Goal: Transaction & Acquisition: Purchase product/service

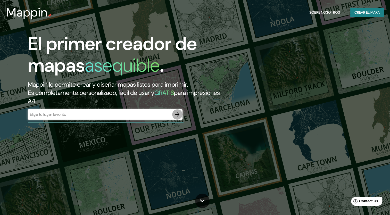
click at [176, 115] on icon "button" at bounding box center [177, 114] width 6 height 6
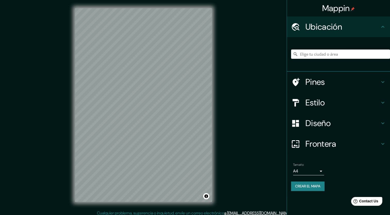
click at [313, 54] on input "Elige tu ciudad o área" at bounding box center [340, 53] width 99 height 9
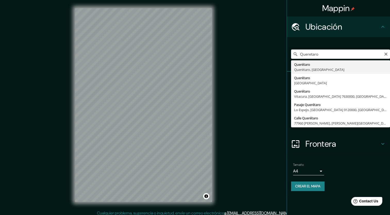
type input "Querétaro, [GEOGRAPHIC_DATA], [GEOGRAPHIC_DATA]"
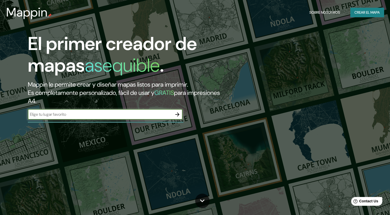
click at [158, 110] on div "​" at bounding box center [105, 114] width 155 height 10
click at [177, 114] on icon "button" at bounding box center [177, 114] width 6 height 6
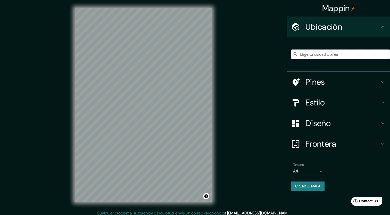
click at [307, 58] on input "Elige tu ciudad o área" at bounding box center [340, 53] width 99 height 9
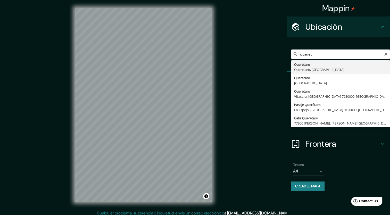
type input "Querétaro, [GEOGRAPHIC_DATA], [GEOGRAPHIC_DATA]"
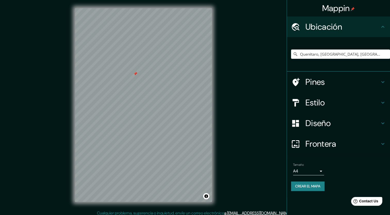
click at [345, 81] on h4 "Pines" at bounding box center [342, 82] width 74 height 10
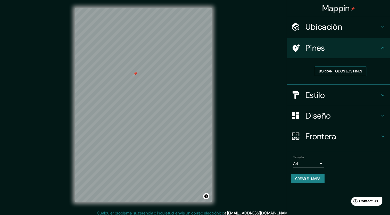
click at [335, 74] on font "Borrar todos los pines" at bounding box center [340, 71] width 43 height 6
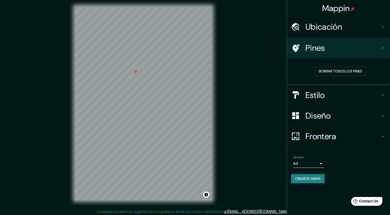
scroll to position [3, 0]
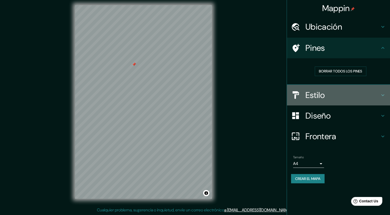
click at [315, 92] on h4 "Estilo" at bounding box center [342, 95] width 74 height 10
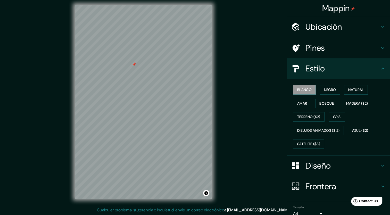
click at [371, 72] on h4 "Estilo" at bounding box center [342, 68] width 74 height 10
click at [332, 161] on h4 "Diseño" at bounding box center [342, 166] width 74 height 10
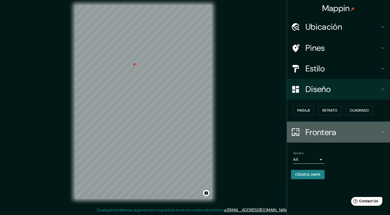
click at [340, 130] on h4 "Frontera" at bounding box center [342, 132] width 74 height 10
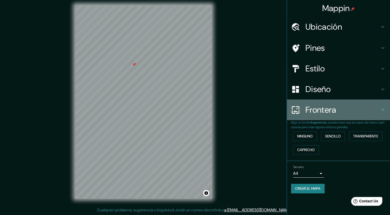
click at [379, 109] on h4 "Frontera" at bounding box center [342, 110] width 74 height 10
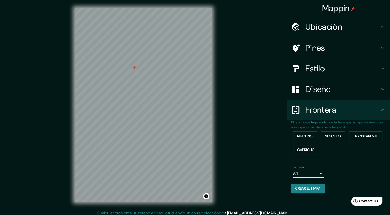
scroll to position [0, 0]
click at [359, 31] on h4 "Ubicación" at bounding box center [342, 27] width 74 height 10
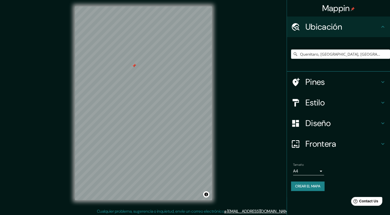
scroll to position [3, 0]
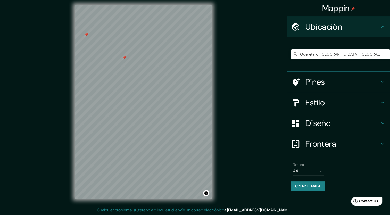
click at [323, 83] on h4 "Pines" at bounding box center [342, 82] width 74 height 10
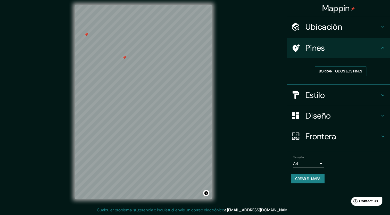
click at [331, 69] on font "Borrar todos los pines" at bounding box center [340, 71] width 43 height 6
click at [313, 176] on font "Crear el mapa" at bounding box center [307, 179] width 25 height 6
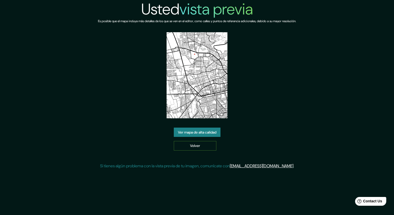
click at [197, 145] on link "Volver" at bounding box center [195, 146] width 43 height 10
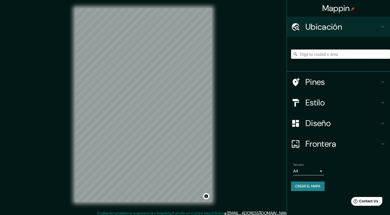
click at [338, 54] on input "Elige tu ciudad o área" at bounding box center [340, 53] width 99 height 9
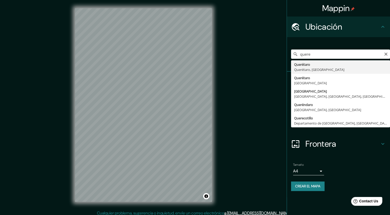
type input "Querétaro, [GEOGRAPHIC_DATA], [GEOGRAPHIC_DATA]"
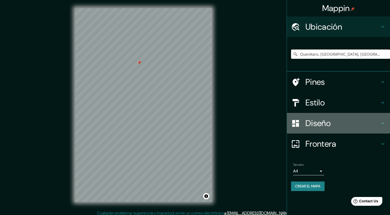
click at [330, 124] on h4 "Diseño" at bounding box center [342, 123] width 74 height 10
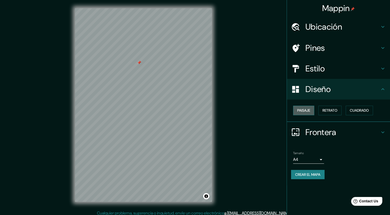
click at [301, 110] on font "Paisaje" at bounding box center [303, 110] width 13 height 6
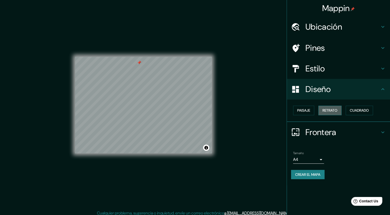
click at [328, 112] on font "Retrato" at bounding box center [330, 110] width 15 height 6
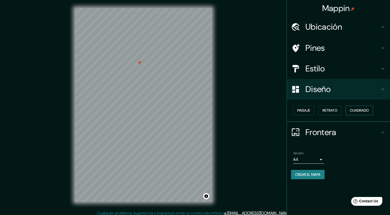
click at [362, 110] on font "Cuadrado" at bounding box center [359, 110] width 19 height 6
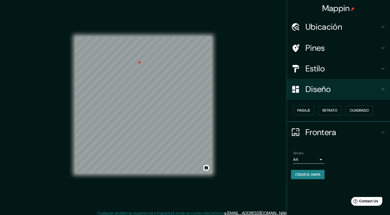
click at [291, 113] on div "Paisaje Retrato Cuadrado" at bounding box center [338, 111] width 103 height 22
click at [298, 112] on font "Paisaje" at bounding box center [303, 110] width 13 height 6
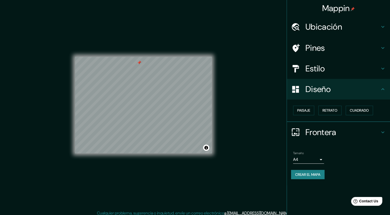
click at [340, 97] on div "Diseño" at bounding box center [338, 89] width 103 height 21
click at [326, 111] on font "Retrato" at bounding box center [330, 110] width 15 height 6
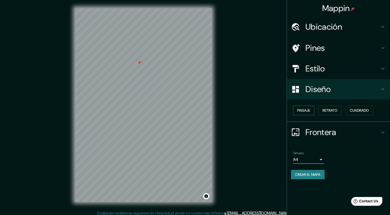
drag, startPoint x: 303, startPoint y: 114, endPoint x: 310, endPoint y: 114, distance: 7.2
click at [303, 114] on button "Paisaje" at bounding box center [303, 111] width 21 height 10
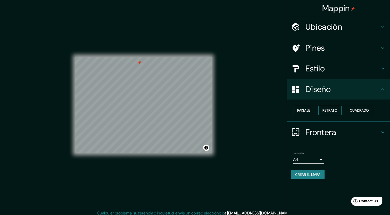
click at [331, 114] on button "Retrato" at bounding box center [329, 111] width 23 height 10
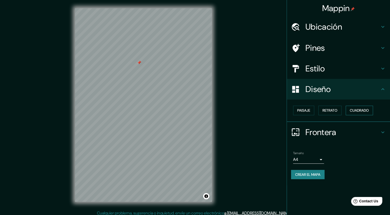
click at [356, 110] on font "Cuadrado" at bounding box center [359, 110] width 19 height 6
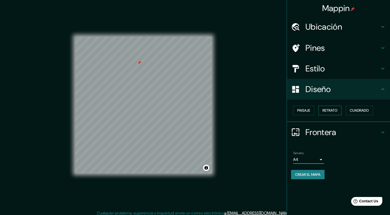
click at [337, 113] on font "Retrato" at bounding box center [330, 110] width 15 height 6
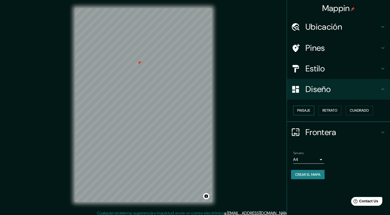
click at [297, 113] on font "Paisaje" at bounding box center [303, 110] width 13 height 6
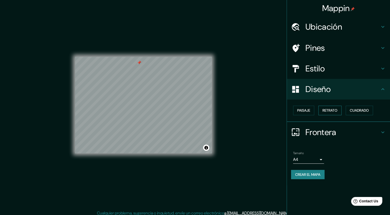
click at [334, 114] on button "Retrato" at bounding box center [329, 111] width 23 height 10
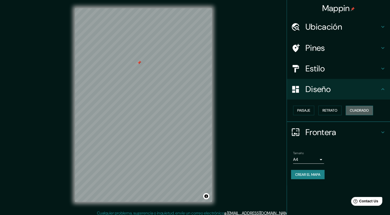
click at [354, 112] on font "Cuadrado" at bounding box center [359, 110] width 19 height 6
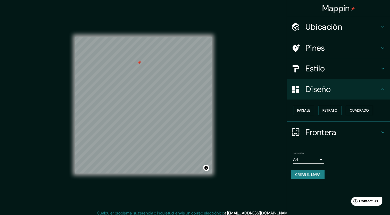
click at [334, 115] on div "Paisaje Retrato Cuadrado" at bounding box center [340, 111] width 99 height 14
click at [327, 112] on font "Retrato" at bounding box center [330, 110] width 15 height 6
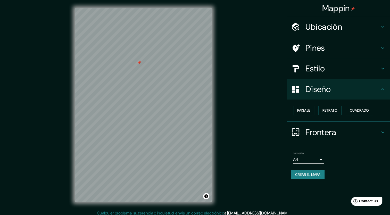
click at [379, 93] on h4 "Diseño" at bounding box center [342, 89] width 74 height 10
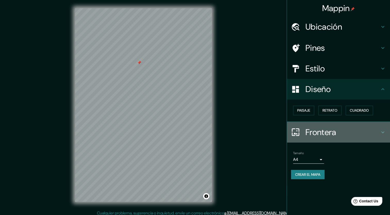
click at [324, 132] on h4 "Frontera" at bounding box center [342, 132] width 74 height 10
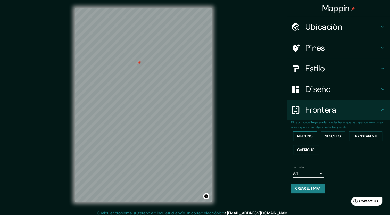
click at [312, 136] on font "Ninguno" at bounding box center [304, 136] width 15 height 6
click at [334, 137] on font "Sencillo" at bounding box center [333, 136] width 16 height 6
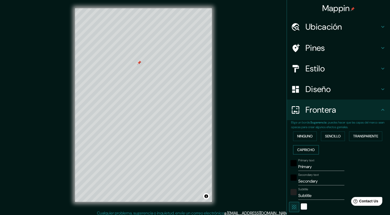
click at [304, 147] on font "Capricho" at bounding box center [306, 150] width 18 height 6
drag, startPoint x: 365, startPoint y: 132, endPoint x: 361, endPoint y: 137, distance: 6.8
click at [365, 133] on button "Transparente" at bounding box center [365, 136] width 33 height 10
drag, startPoint x: 359, startPoint y: 139, endPoint x: 357, endPoint y: 139, distance: 2.6
click at [360, 139] on font "Transparente" at bounding box center [365, 136] width 25 height 6
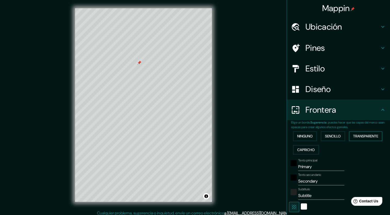
type input "255"
type input "42"
click at [300, 152] on font "Capricho" at bounding box center [306, 150] width 18 height 6
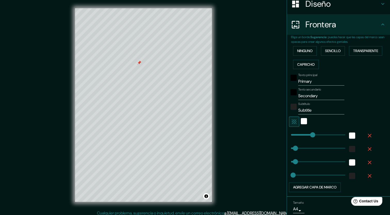
scroll to position [104, 0]
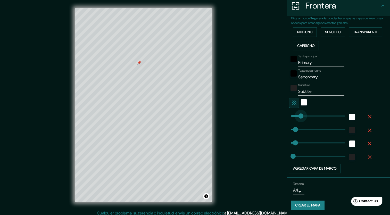
type input "36"
drag, startPoint x: 310, startPoint y: 117, endPoint x: 291, endPoint y: 119, distance: 19.0
type input "42"
type input "21"
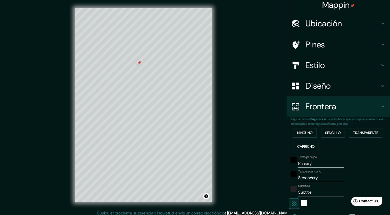
scroll to position [0, 0]
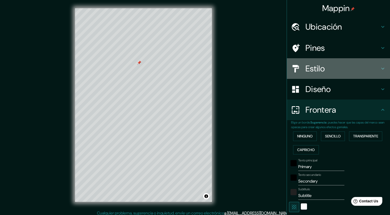
click at [319, 74] on div "Estilo" at bounding box center [338, 68] width 103 height 21
type input "42"
type input "21"
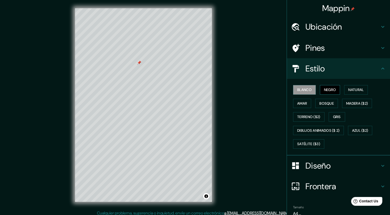
click at [328, 90] on font "Negro" at bounding box center [330, 90] width 12 height 6
click at [355, 87] on font "Natural" at bounding box center [355, 90] width 15 height 6
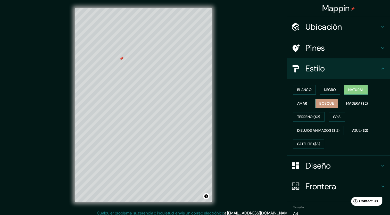
click at [319, 104] on font "Bosque" at bounding box center [326, 103] width 14 height 6
click at [302, 100] on font "Amar" at bounding box center [302, 103] width 10 height 6
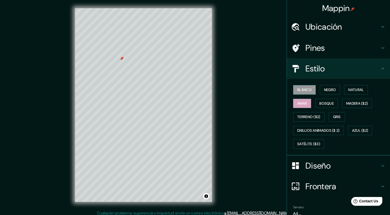
click at [300, 88] on font "Blanco" at bounding box center [304, 90] width 14 height 6
click at [324, 88] on font "Negro" at bounding box center [330, 90] width 12 height 6
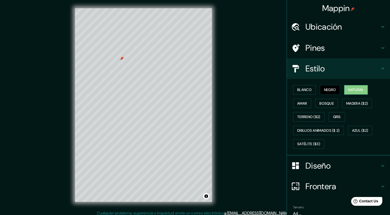
click at [351, 90] on font "Natural" at bounding box center [355, 90] width 15 height 6
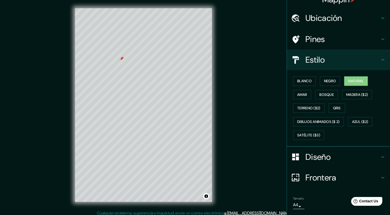
scroll to position [23, 0]
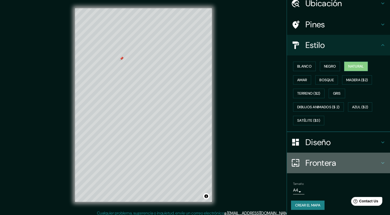
click at [321, 163] on h4 "Frontera" at bounding box center [342, 163] width 74 height 10
type input "42"
type input "21"
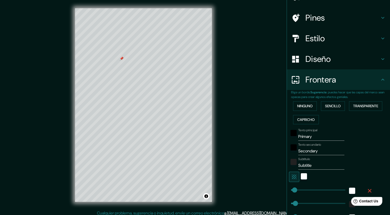
scroll to position [75, 0]
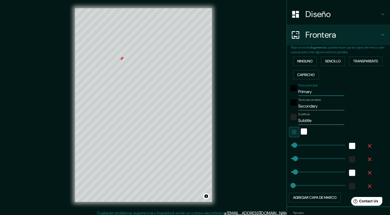
drag, startPoint x: 308, startPoint y: 92, endPoint x: 283, endPoint y: 92, distance: 25.0
click at [287, 92] on div "Elige un borde. Sugerencia : puedes hacer que las capas del marco sean opacas p…" at bounding box center [338, 126] width 103 height 162
type input "A"
type input "42"
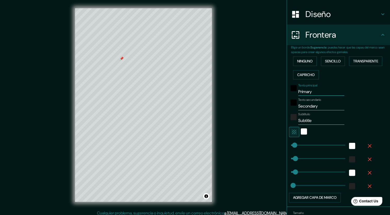
type input "21"
type input "Ar"
type input "42"
type input "21"
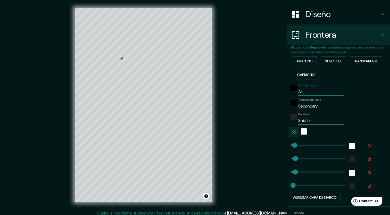
type input "Are"
type input "42"
type input "21"
type input "Area"
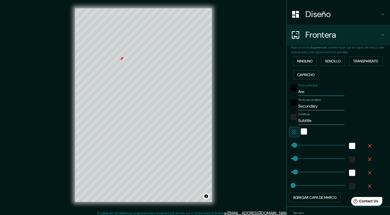
type input "42"
type input "21"
type input "Areas"
type input "42"
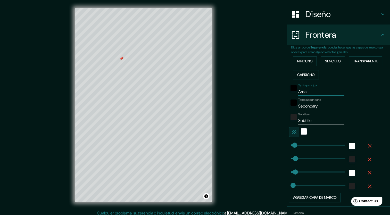
type input "42"
type input "21"
type input "Areas"
type input "42"
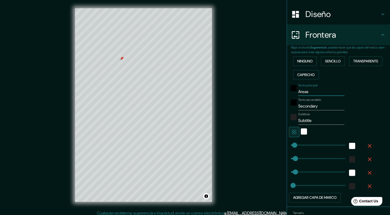
type input "21"
type input "Areas v"
type input "42"
type input "21"
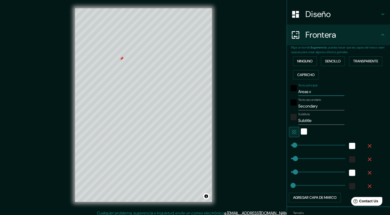
type input "Areas ve"
type input "42"
type input "21"
type input "Areas ver"
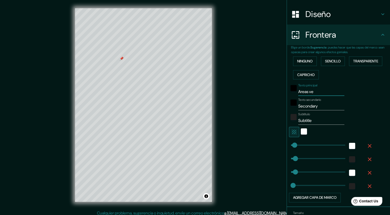
type input "42"
type input "21"
type input "Areas verd"
type input "42"
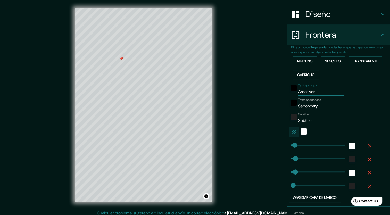
type input "42"
type input "21"
type input "Areas verde"
type input "42"
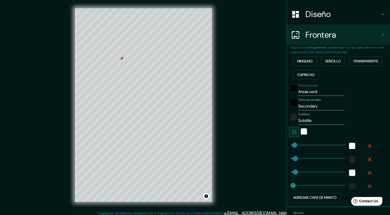
type input "21"
type input "Areas verdes"
type input "42"
type input "21"
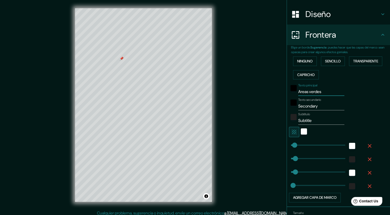
type input "Areas verdes"
drag, startPoint x: 318, startPoint y: 106, endPoint x: 292, endPoint y: 103, distance: 25.9
click at [292, 103] on div "Texto secundario Secondary" at bounding box center [331, 104] width 85 height 12
type input "42"
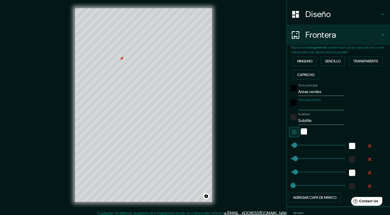
type input "21"
drag, startPoint x: 309, startPoint y: 120, endPoint x: 282, endPoint y: 119, distance: 27.6
click at [282, 119] on div "Mappin Ubicación Querétaro, [GEOGRAPHIC_DATA], [GEOGRAPHIC_DATA] Pines Estilo D…" at bounding box center [195, 109] width 390 height 218
type input "42"
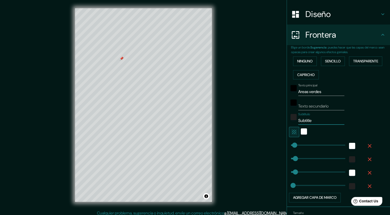
type input "21"
click at [301, 130] on div "Blanco" at bounding box center [304, 131] width 6 height 6
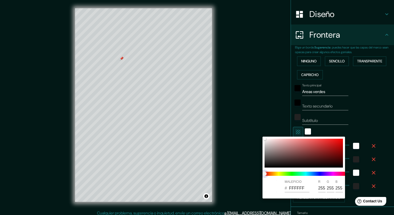
type input "42"
type input "21"
type input "42"
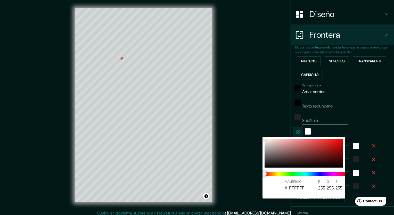
type input "21"
type input "42"
type input "21"
type input "42"
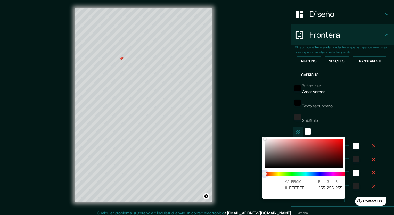
type input "42"
type input "21"
type input "42"
type input "21"
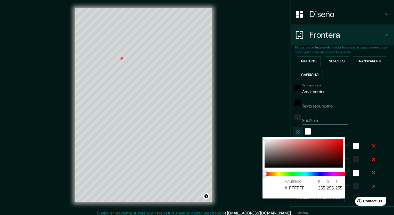
drag, startPoint x: 266, startPoint y: 175, endPoint x: 312, endPoint y: 173, distance: 46.2
click at [312, 173] on span at bounding box center [306, 174] width 82 height 4
type input "42"
type input "21"
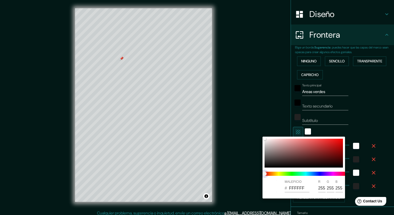
type input "42"
type input "21"
click at [305, 175] on span at bounding box center [306, 174] width 82 height 4
type input "42"
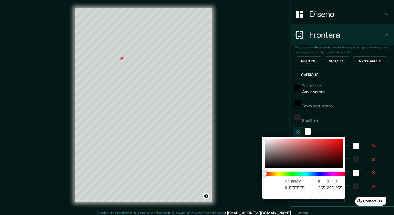
type input "42"
type input "21"
click at [304, 173] on span at bounding box center [306, 174] width 82 height 4
type input "42"
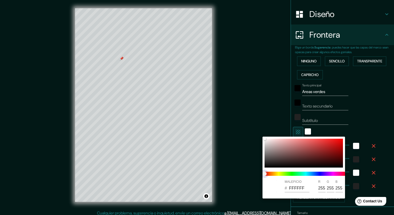
type input "21"
click at [267, 174] on span "Control deslizante de color" at bounding box center [264, 174] width 4 height 4
type input "42"
type input "21"
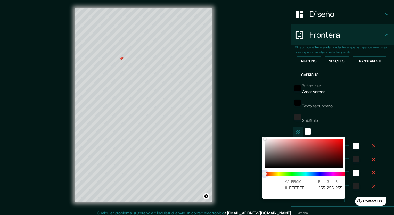
type input "42"
type input "21"
drag, startPoint x: 266, startPoint y: 174, endPoint x: 281, endPoint y: 172, distance: 15.3
click at [281, 172] on span at bounding box center [306, 174] width 82 height 4
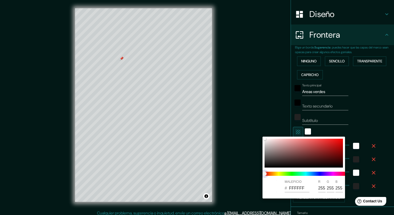
type input "42"
type input "21"
drag, startPoint x: 294, startPoint y: 170, endPoint x: 294, endPoint y: 163, distance: 6.2
click at [294, 170] on div at bounding box center [305, 174] width 87 height 8
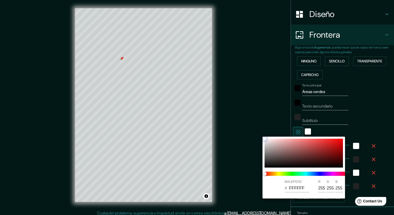
drag, startPoint x: 293, startPoint y: 151, endPoint x: 304, endPoint y: 155, distance: 12.4
click at [293, 151] on div at bounding box center [304, 153] width 78 height 29
type input "42"
type input "21"
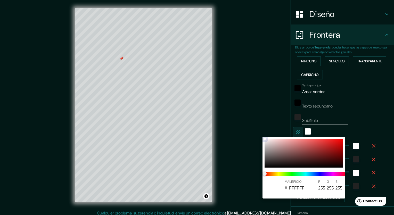
type input "915C5C"
type input "145"
type input "92"
click at [311, 155] on div at bounding box center [304, 153] width 78 height 29
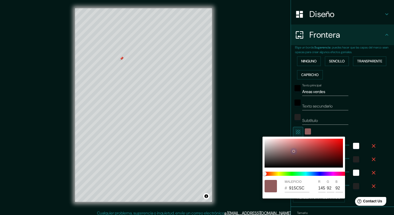
type input "42"
type input "21"
type input "6E2D2D"
type input "110"
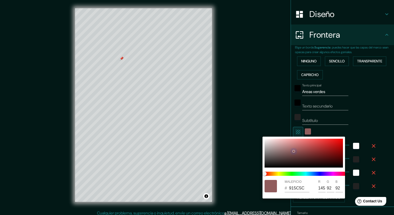
type input "45"
type input "42"
type input "21"
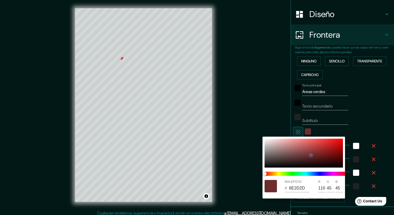
type input "4A2121"
type input "74"
type input "33"
click at [308, 159] on div at bounding box center [304, 153] width 78 height 29
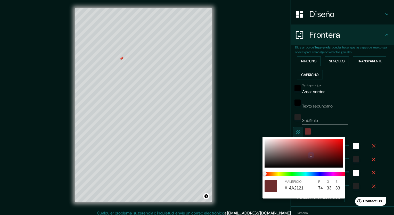
type input "42"
type input "21"
click at [282, 147] on div at bounding box center [304, 153] width 78 height 29
type input "42"
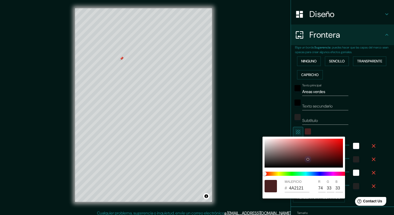
type input "42"
type input "21"
type input "B88E8E"
type input "184"
type input "142"
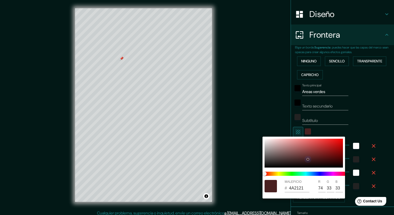
type input "142"
drag, startPoint x: 312, startPoint y: 148, endPoint x: 320, endPoint y: 151, distance: 7.7
click at [314, 148] on div at bounding box center [304, 153] width 78 height 29
type input "42"
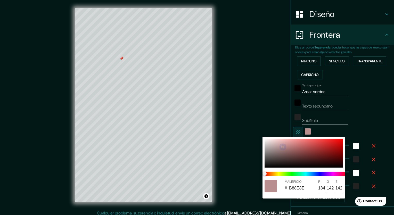
type input "21"
type input "AA3E3E"
type input "170"
type input "62"
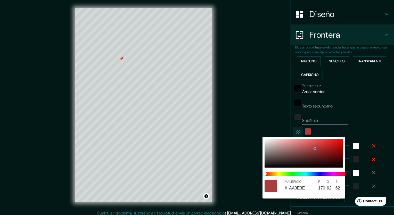
click at [322, 154] on div at bounding box center [304, 153] width 78 height 29
type input "42"
type input "21"
type input "7A2020"
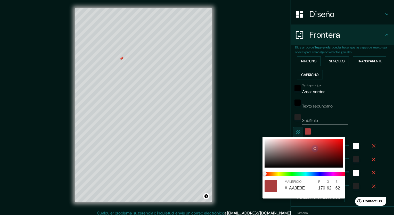
type input "122"
type input "32"
click at [266, 140] on div at bounding box center [304, 153] width 78 height 29
type input "42"
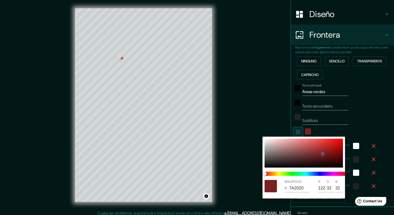
type input "42"
type input "21"
type input "F1ECEC"
type input "241"
type input "236"
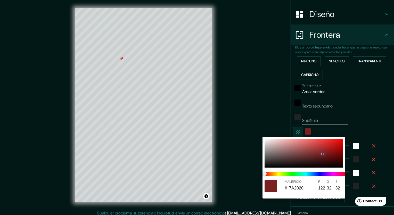
type input "236"
type input "42"
type input "21"
type input "F2EEED"
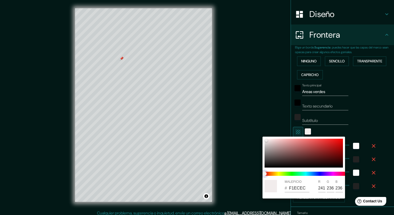
type input "242"
type input "238"
type input "237"
drag, startPoint x: 267, startPoint y: 174, endPoint x: 266, endPoint y: 166, distance: 8.5
click at [265, 173] on span "Control deslizante de color" at bounding box center [264, 174] width 4 height 4
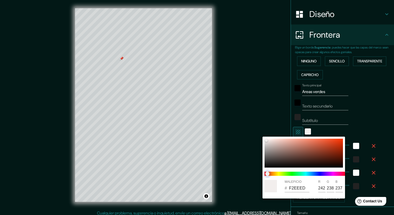
type input "42"
type input "21"
type input "42"
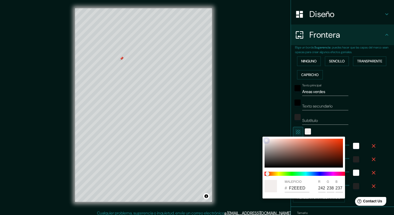
type input "21"
type input "EDE3E1"
type input "237"
type input "227"
type input "225"
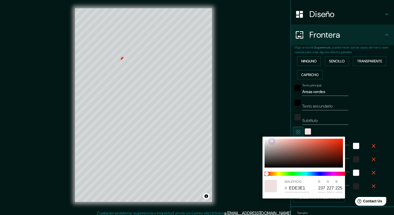
type input "42"
type input "21"
type input "EAD8D5"
type input "234"
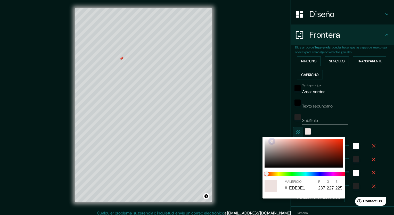
type input "216"
type input "213"
type input "42"
type input "21"
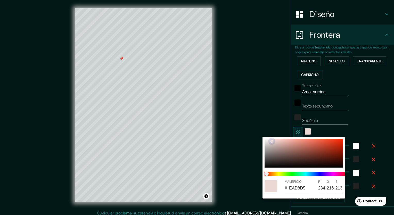
type input "E8998B"
type input "232"
type input "153"
type input "139"
type input "42"
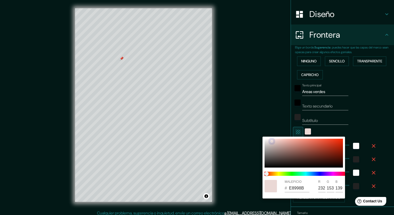
type input "42"
type input "21"
type input "E89688"
type input "150"
type input "136"
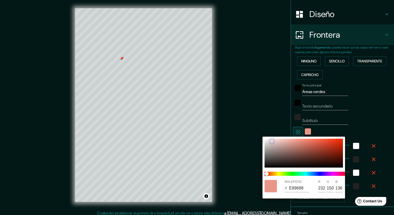
type input "42"
type input "21"
drag, startPoint x: 266, startPoint y: 140, endPoint x: 284, endPoint y: 175, distance: 39.0
click at [283, 175] on div "MALEFICIO # 0E0908 R 14 G 9 B 8" at bounding box center [303, 168] width 82 height 62
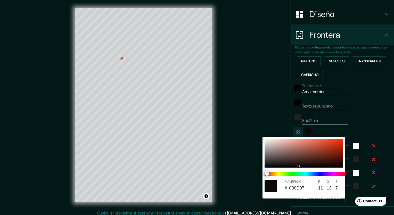
click at [284, 175] on span at bounding box center [306, 174] width 82 height 4
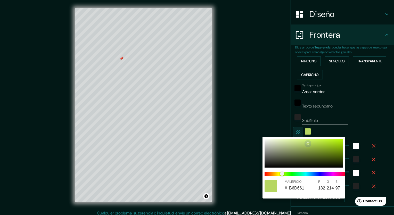
drag, startPoint x: 300, startPoint y: 166, endPoint x: 306, endPoint y: 144, distance: 22.3
click at [307, 144] on div at bounding box center [308, 144] width 2 height 2
click at [356, 118] on div at bounding box center [197, 107] width 394 height 215
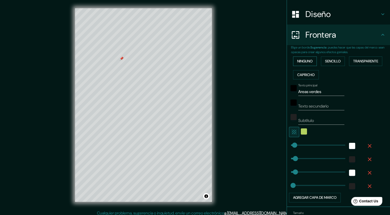
click at [306, 61] on font "Ninguno" at bounding box center [304, 61] width 15 height 6
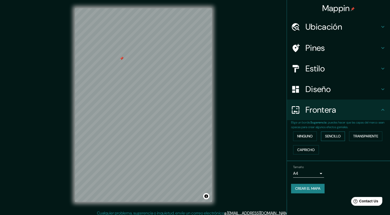
click at [327, 135] on font "Sencillo" at bounding box center [333, 136] width 16 height 6
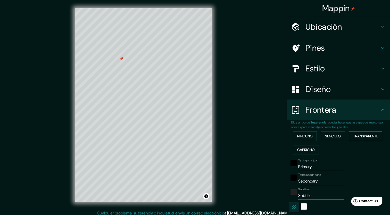
click at [359, 136] on font "Transparente" at bounding box center [365, 136] width 25 height 6
click at [303, 151] on font "Capricho" at bounding box center [306, 150] width 18 height 6
click at [369, 135] on font "Transparente" at bounding box center [365, 136] width 25 height 6
drag, startPoint x: 316, startPoint y: 182, endPoint x: 255, endPoint y: 180, distance: 61.1
click at [255, 180] on div "Mappin Ubicación Querétaro, [GEOGRAPHIC_DATA], [GEOGRAPHIC_DATA] Pines Estilo D…" at bounding box center [195, 109] width 390 height 218
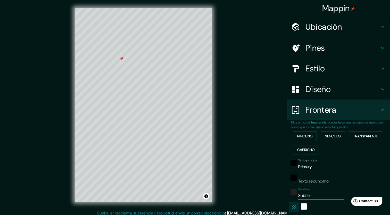
drag, startPoint x: 306, startPoint y: 195, endPoint x: 286, endPoint y: 197, distance: 20.0
click at [289, 197] on div "Subtítulo Subtitle" at bounding box center [331, 193] width 85 height 12
drag, startPoint x: 311, startPoint y: 166, endPoint x: 286, endPoint y: 167, distance: 25.8
click at [289, 167] on div "Texto principal Primary" at bounding box center [331, 165] width 85 height 12
click at [321, 70] on h4 "Estilo" at bounding box center [342, 68] width 74 height 10
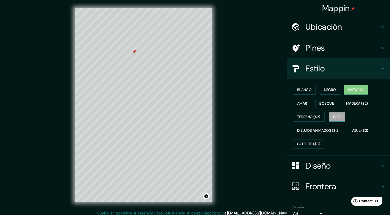
click at [333, 114] on font "Gris" at bounding box center [337, 117] width 8 height 6
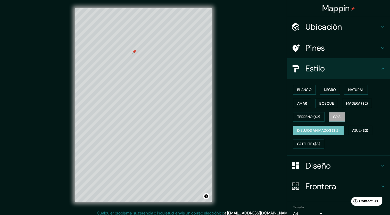
click at [303, 128] on font "Dibujos animados ($ 2)" at bounding box center [318, 130] width 43 height 6
click at [358, 130] on font "Azul ($2)" at bounding box center [360, 130] width 16 height 6
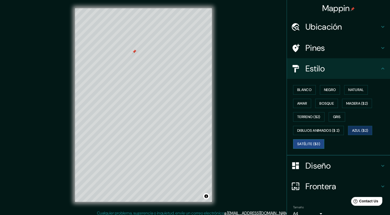
click at [314, 146] on font "Satélite ($3)" at bounding box center [308, 144] width 23 height 6
click at [311, 115] on font "Terreno ($2)" at bounding box center [308, 117] width 23 height 6
